Goal: Task Accomplishment & Management: Use online tool/utility

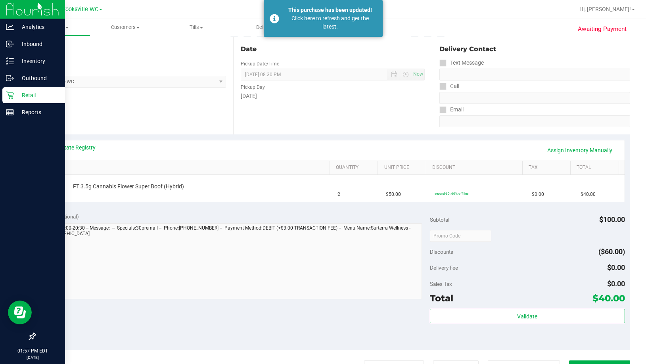
click at [30, 93] on p "Retail" at bounding box center [38, 95] width 48 height 10
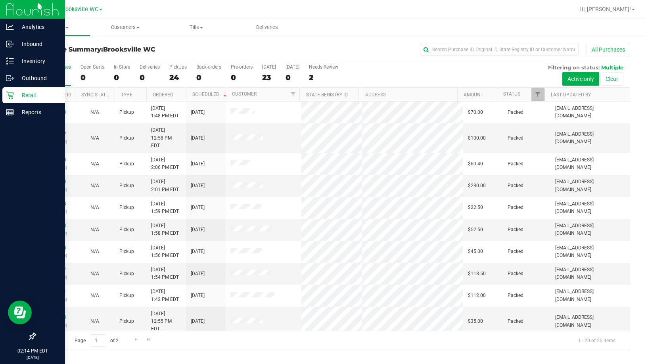
click at [19, 92] on p "Retail" at bounding box center [38, 95] width 48 height 10
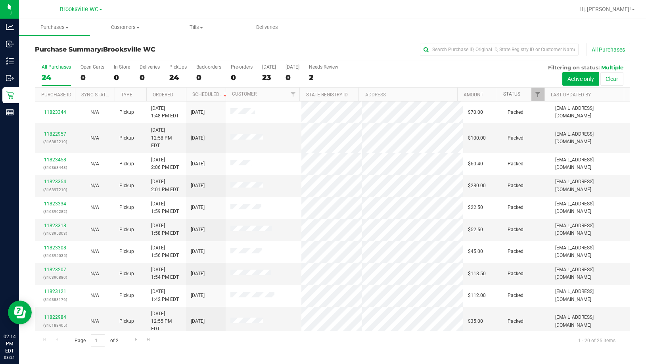
click at [519, 95] on link "Status" at bounding box center [511, 94] width 17 height 6
click at [519, 95] on link "Status" at bounding box center [516, 94] width 26 height 6
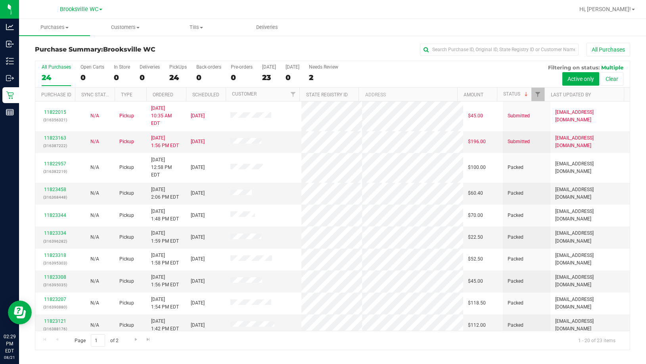
click at [113, 50] on span "Brooksville WC" at bounding box center [129, 50] width 52 height 8
click at [203, 47] on h3 "Purchase Summary: Brooksville WC" at bounding box center [134, 49] width 198 height 7
click at [523, 92] on span at bounding box center [526, 94] width 6 height 6
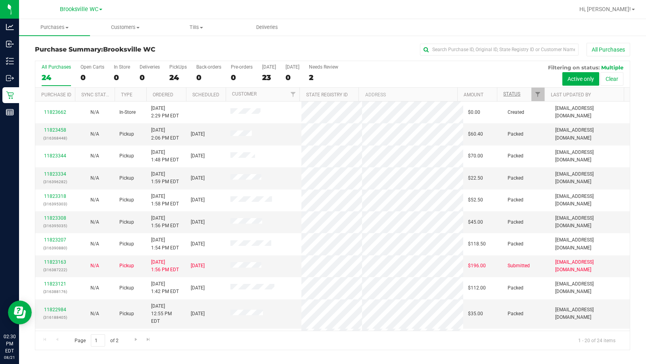
click at [527, 94] on th "Status" at bounding box center [521, 95] width 48 height 14
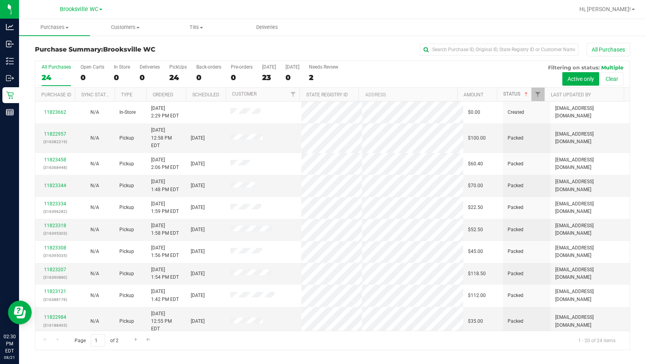
click at [527, 94] on span at bounding box center [526, 94] width 6 height 6
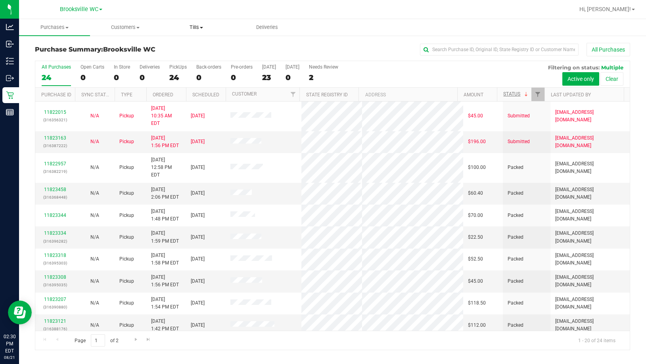
click at [193, 26] on span "Tills" at bounding box center [196, 27] width 70 height 7
click at [194, 46] on span "Manage tills" at bounding box center [188, 47] width 54 height 7
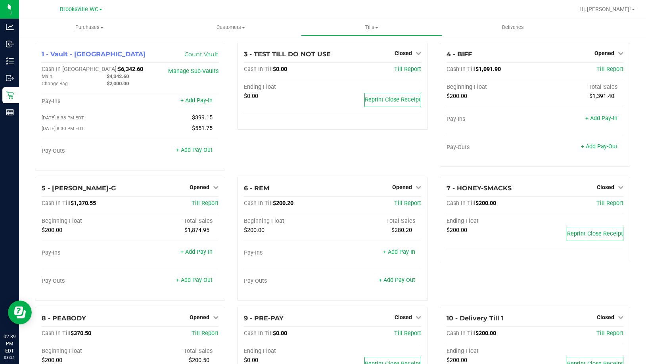
click at [27, 178] on div "1 - Vault - Brooksville Count Vault Cash In Vault: $6,342.60 Main: $4,342.60 Ch…" at bounding box center [332, 240] width 627 height 410
click at [29, 33] on uib-tab-heading "Purchases Summary of purchases Fulfillment All purchases" at bounding box center [89, 27] width 141 height 17
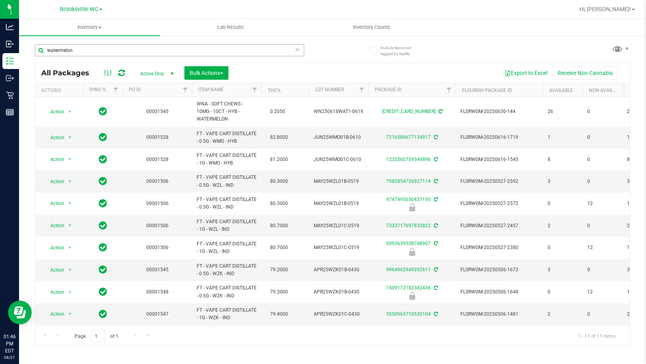
click at [105, 50] on input "watermelon" at bounding box center [169, 50] width 269 height 12
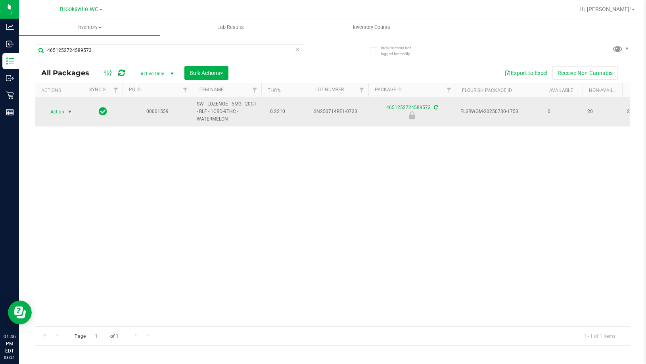
type input "4651252724589573"
click at [51, 113] on span "Action" at bounding box center [53, 111] width 21 height 11
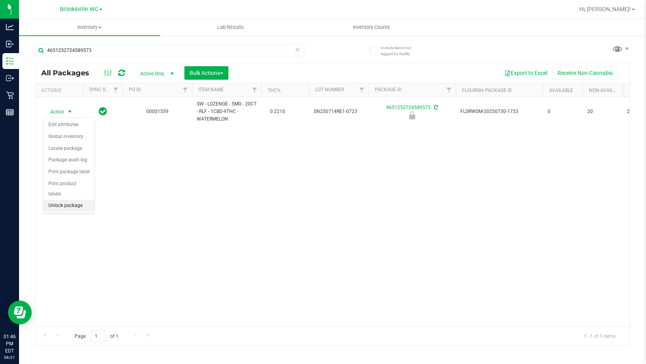
click at [64, 200] on li "Unlock package" at bounding box center [69, 206] width 51 height 12
click at [375, 223] on div "Action Action Adjust qty Create package Edit attributes Global inventory Locate…" at bounding box center [332, 211] width 594 height 229
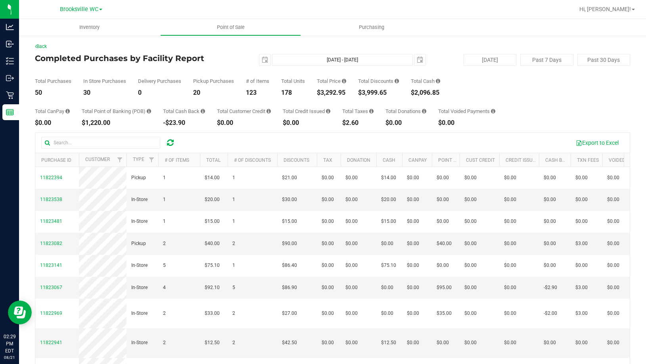
click at [232, 95] on div "20" at bounding box center [213, 93] width 41 height 6
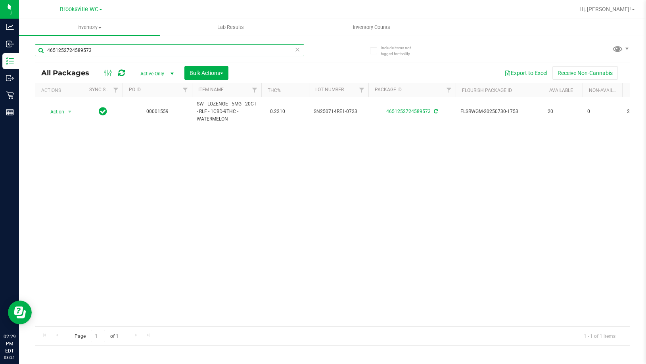
click at [116, 53] on input "4651252724589573" at bounding box center [169, 50] width 269 height 12
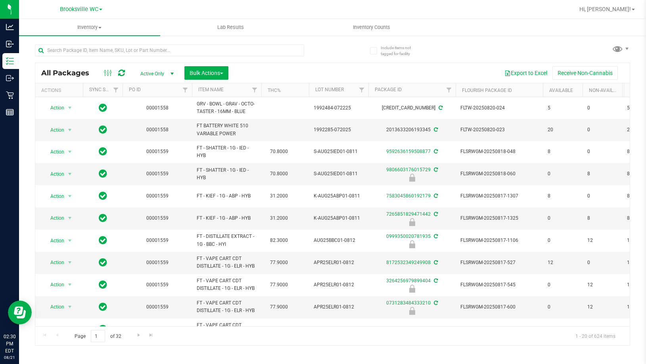
click at [98, 60] on div at bounding box center [169, 53] width 269 height 18
